Goal: Communication & Community: Share content

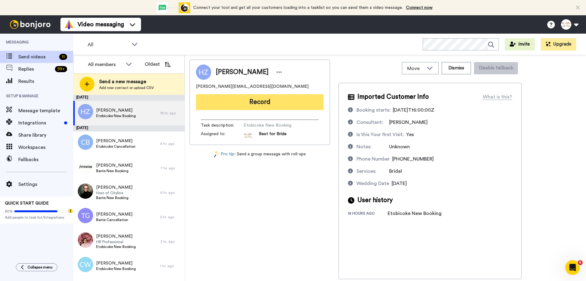
click at [274, 102] on button "Record" at bounding box center [260, 102] width 128 height 16
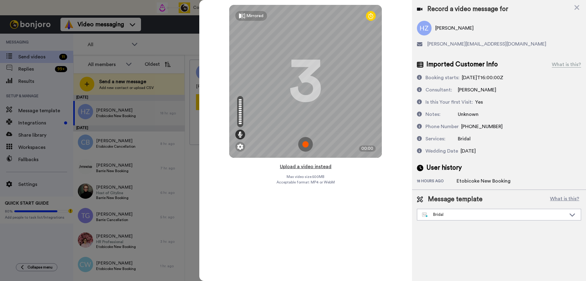
click at [308, 168] on button "Upload a video instead" at bounding box center [305, 166] width 55 height 8
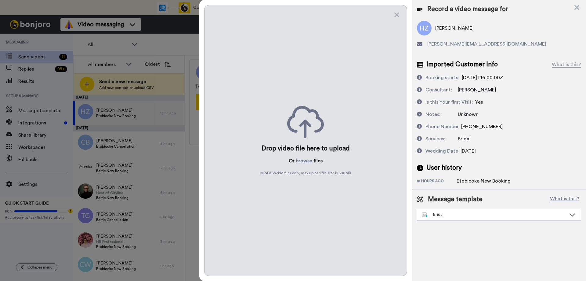
click at [312, 161] on p "Or browse files" at bounding box center [306, 160] width 34 height 7
click at [309, 161] on button "browse" at bounding box center [304, 160] width 16 height 7
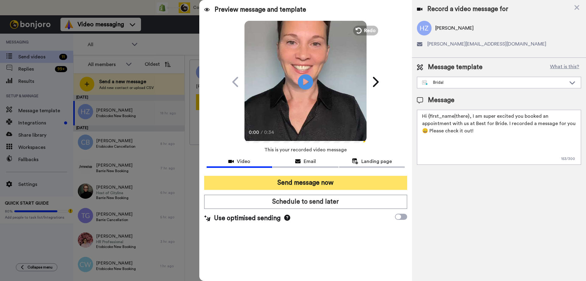
click at [326, 181] on button "Send message now" at bounding box center [305, 183] width 203 height 14
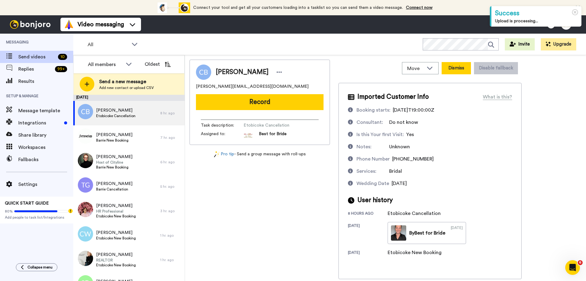
click at [451, 67] on button "Dismiss" at bounding box center [456, 68] width 29 height 12
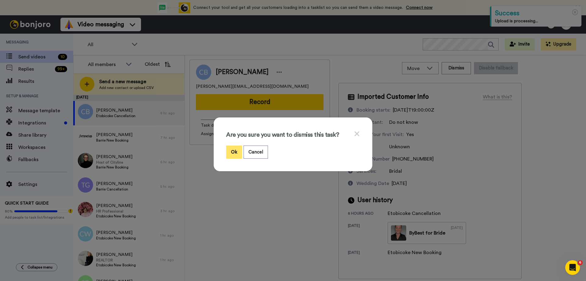
click at [232, 149] on button "Ok" at bounding box center [234, 151] width 16 height 13
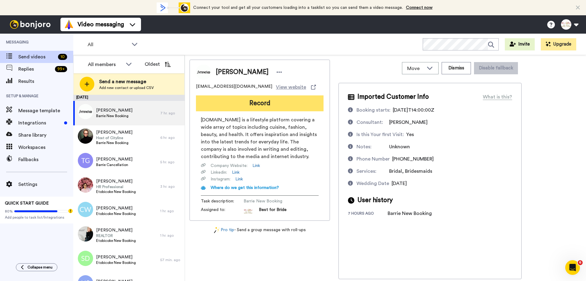
click at [263, 104] on button "Record" at bounding box center [260, 103] width 128 height 16
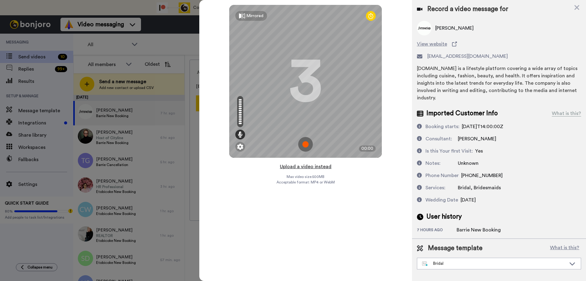
click at [304, 166] on button "Upload a video instead" at bounding box center [305, 166] width 55 height 8
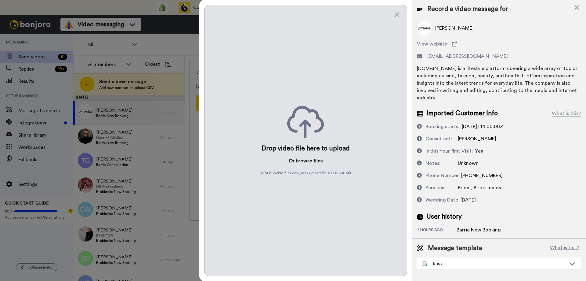
click at [308, 162] on button "browse" at bounding box center [304, 160] width 16 height 7
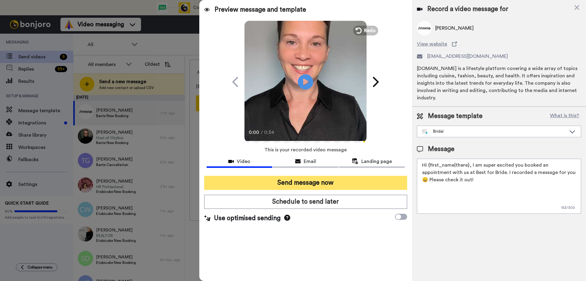
click at [289, 185] on button "Send message now" at bounding box center [305, 183] width 203 height 14
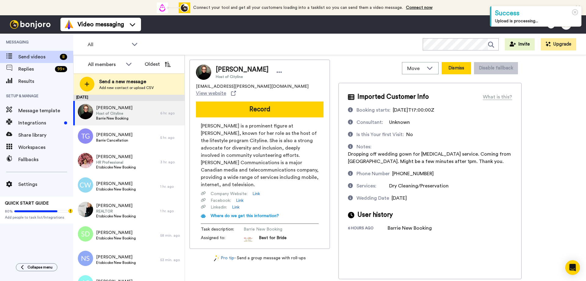
click at [453, 68] on button "Dismiss" at bounding box center [456, 68] width 29 height 12
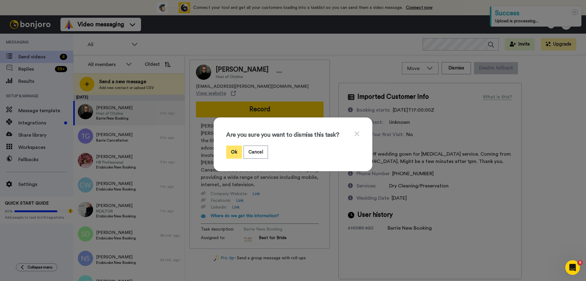
click at [230, 152] on button "Ok" at bounding box center [234, 151] width 16 height 13
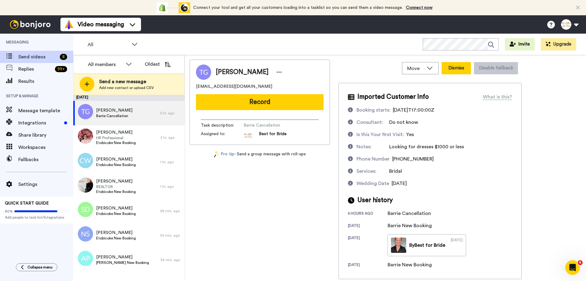
click at [461, 69] on button "Dismiss" at bounding box center [456, 68] width 29 height 12
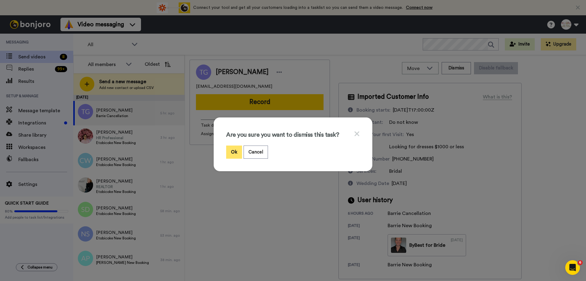
click at [233, 153] on button "Ok" at bounding box center [234, 151] width 16 height 13
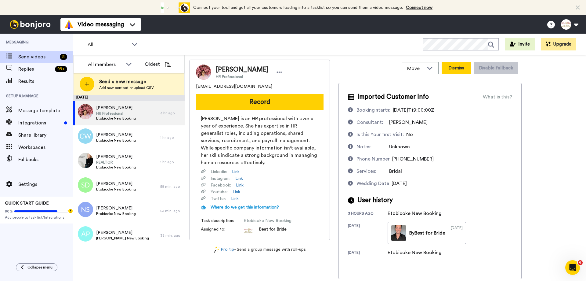
click at [460, 71] on button "Dismiss" at bounding box center [456, 68] width 29 height 12
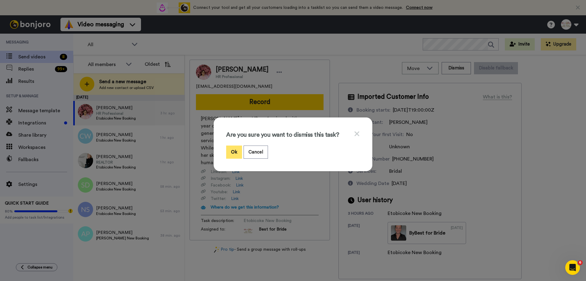
click at [229, 151] on button "Ok" at bounding box center [234, 151] width 16 height 13
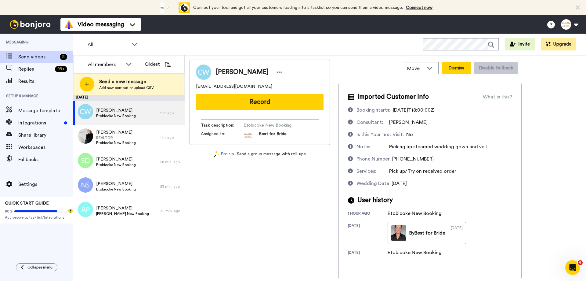
click at [455, 67] on button "Dismiss" at bounding box center [456, 68] width 29 height 12
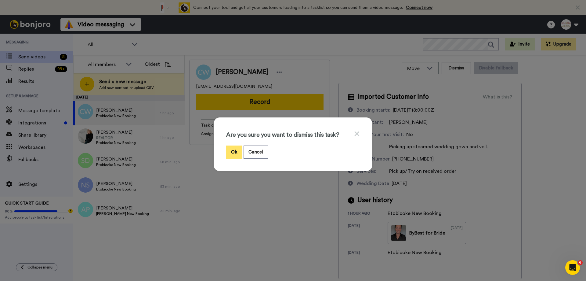
click at [226, 151] on button "Ok" at bounding box center [234, 151] width 16 height 13
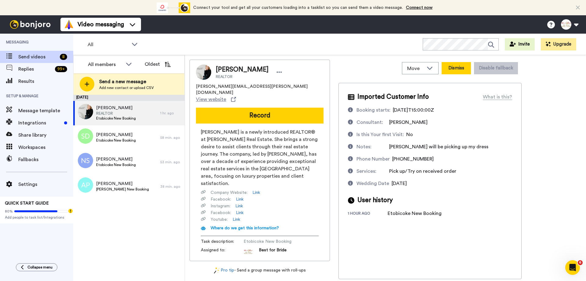
click at [461, 67] on button "Dismiss" at bounding box center [456, 68] width 29 height 12
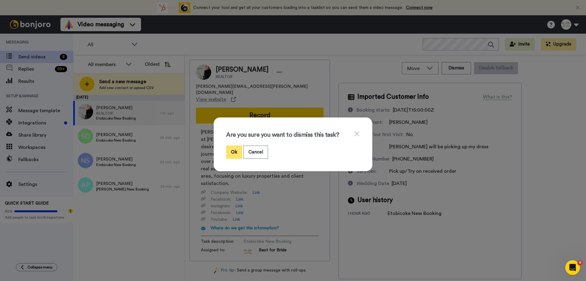
click at [235, 155] on button "Ok" at bounding box center [234, 151] width 16 height 13
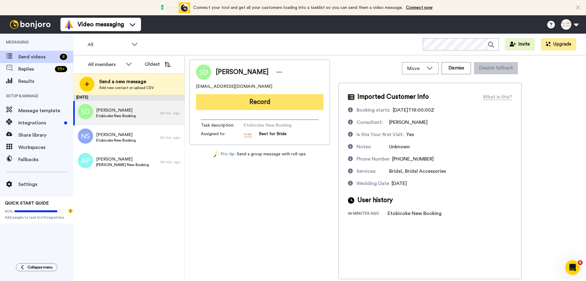
click at [284, 105] on button "Record" at bounding box center [260, 102] width 128 height 16
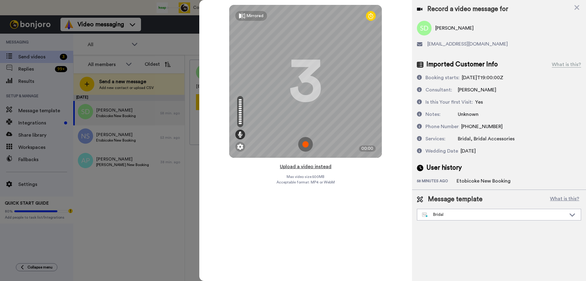
click at [309, 167] on button "Upload a video instead" at bounding box center [305, 166] width 55 height 8
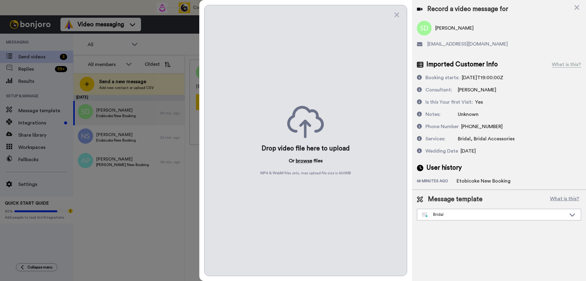
click at [306, 160] on button "browse" at bounding box center [304, 160] width 16 height 7
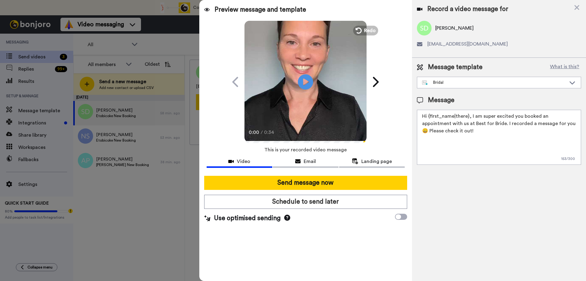
click at [315, 183] on button "Send message now" at bounding box center [305, 183] width 203 height 14
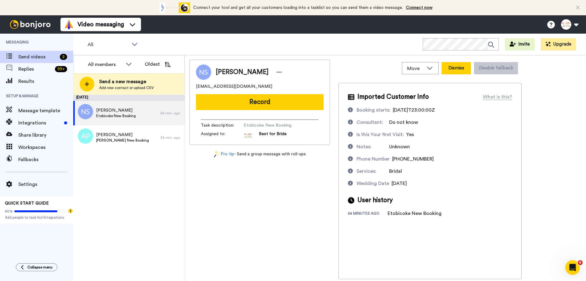
click at [466, 65] on button "Dismiss" at bounding box center [456, 68] width 29 height 12
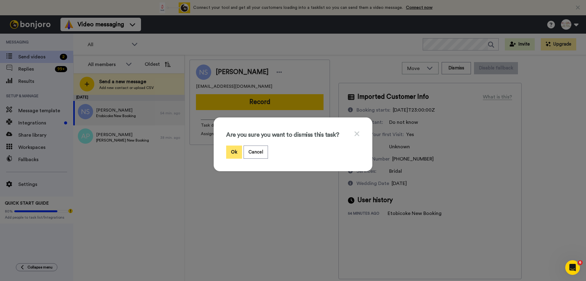
click at [231, 154] on button "Ok" at bounding box center [234, 151] width 16 height 13
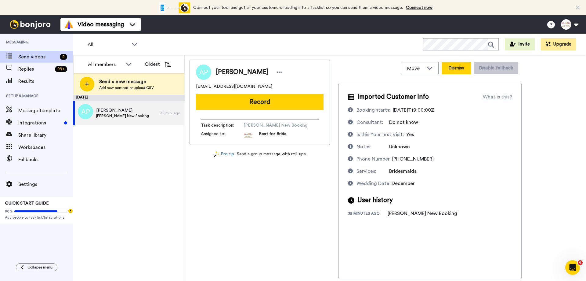
click at [452, 70] on button "Dismiss" at bounding box center [456, 68] width 29 height 12
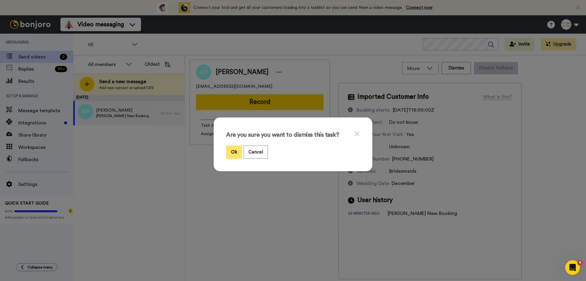
click at [229, 152] on button "Ok" at bounding box center [234, 151] width 16 height 13
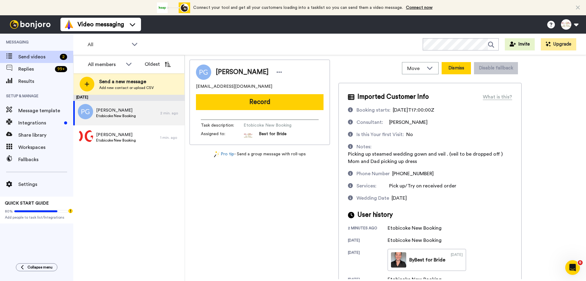
click at [452, 66] on button "Dismiss" at bounding box center [456, 68] width 29 height 12
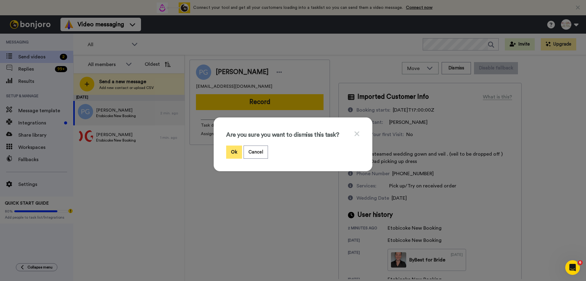
click at [234, 152] on button "Ok" at bounding box center [234, 151] width 16 height 13
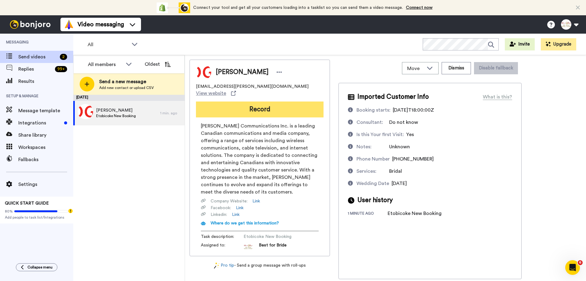
click at [261, 104] on button "Record" at bounding box center [260, 109] width 128 height 16
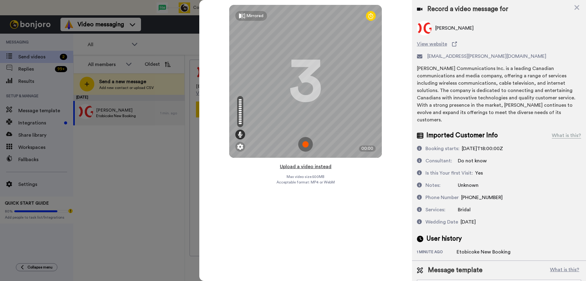
click at [304, 167] on button "Upload a video instead" at bounding box center [305, 166] width 55 height 8
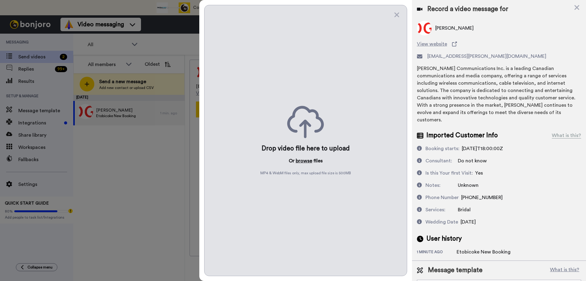
click at [303, 162] on button "browse" at bounding box center [304, 160] width 16 height 7
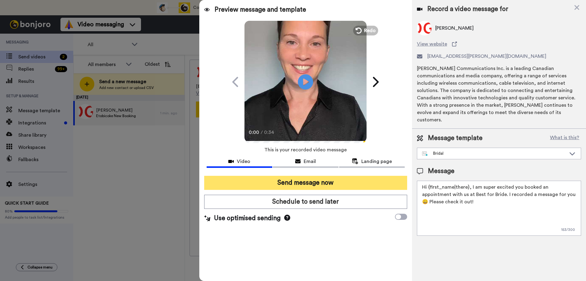
click at [286, 184] on button "Send message now" at bounding box center [305, 183] width 203 height 14
